Goal: Check status: Check status

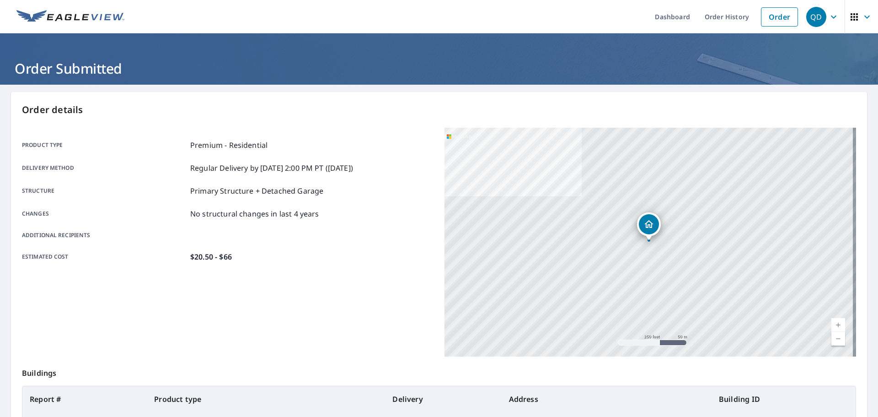
click at [113, 20] on img at bounding box center [70, 17] width 108 height 14
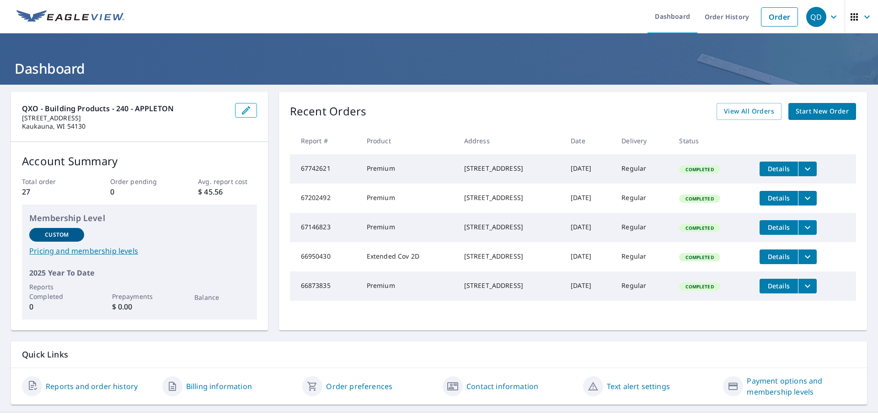
click at [774, 166] on span "Details" at bounding box center [778, 168] width 27 height 9
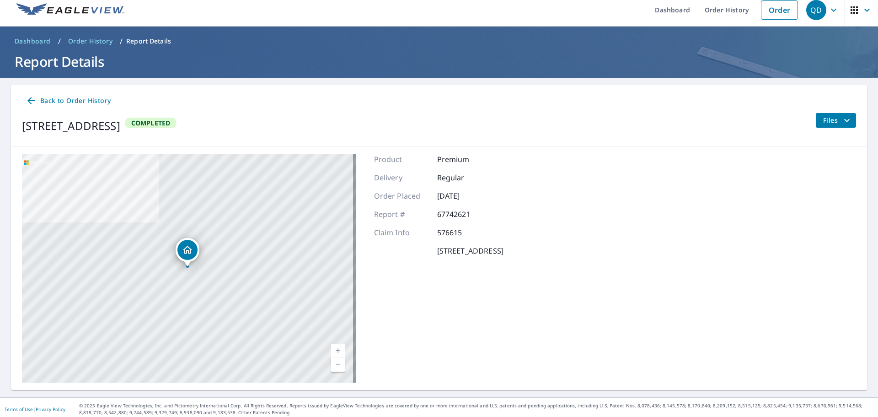
scroll to position [11, 0]
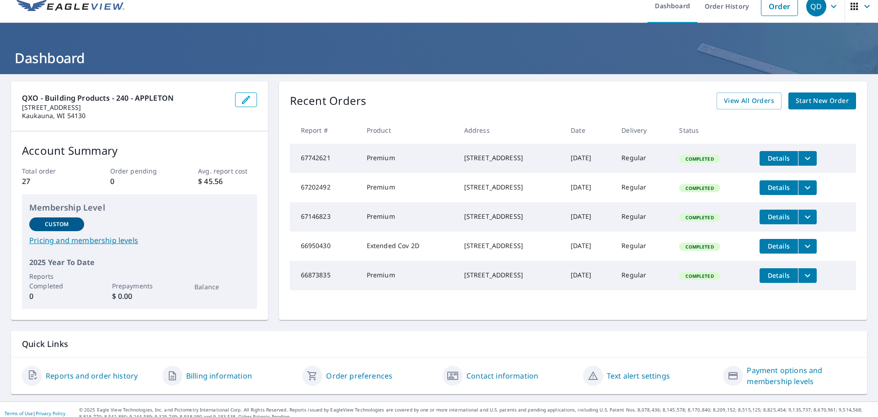
click at [805, 161] on icon "filesDropdownBtn-67742621" at bounding box center [808, 158] width 11 height 11
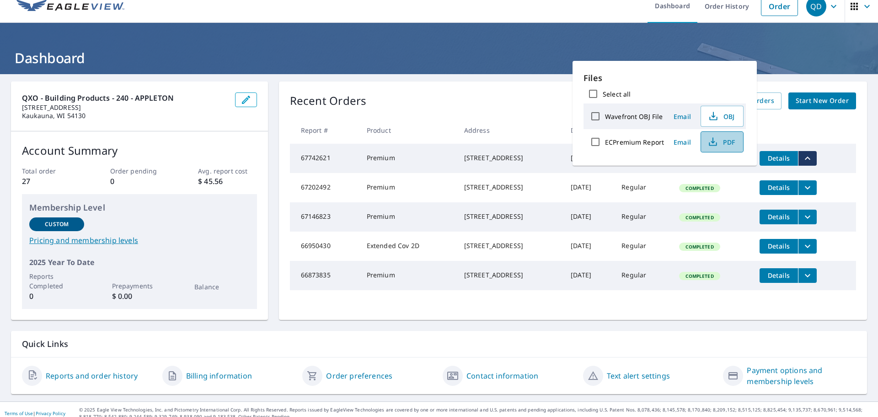
click at [717, 146] on icon "button" at bounding box center [713, 141] width 11 height 11
